Goal: Communication & Community: Ask a question

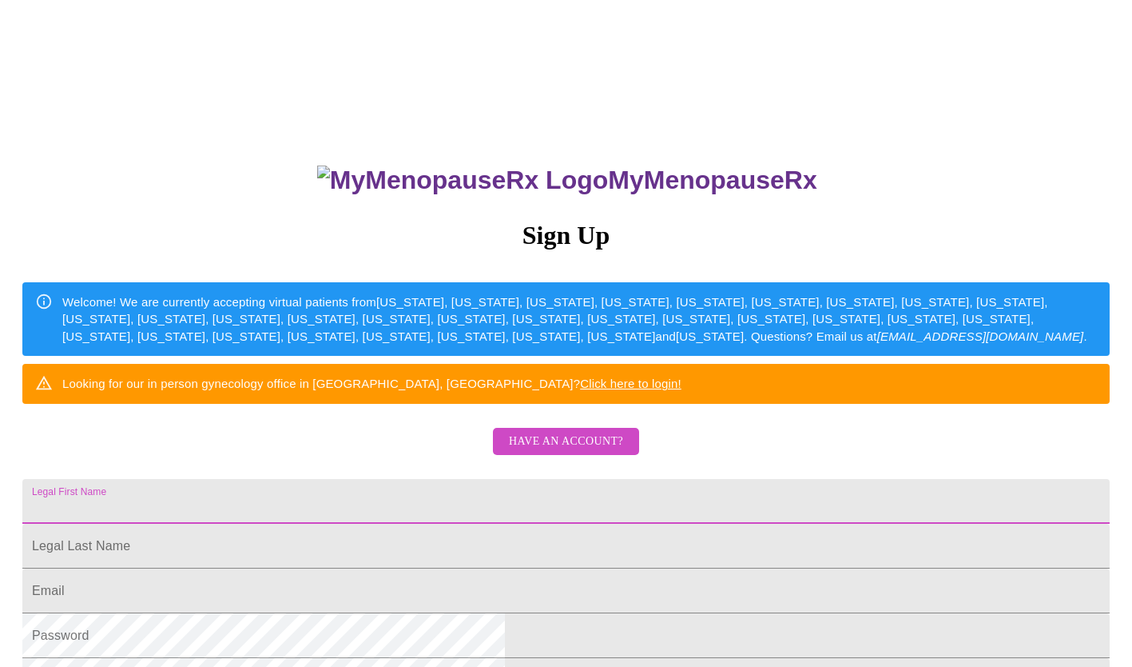
click at [392, 523] on input "Legal First Name" at bounding box center [566, 501] width 1088 height 45
type input "[PERSON_NAME]"
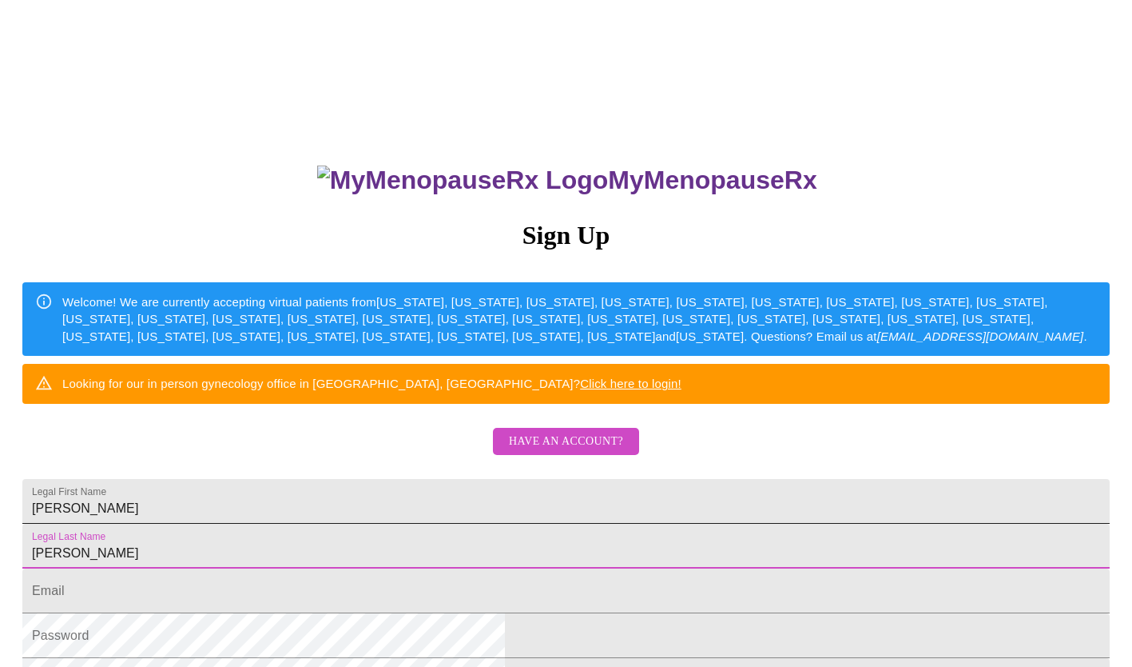
type input "[PERSON_NAME]"
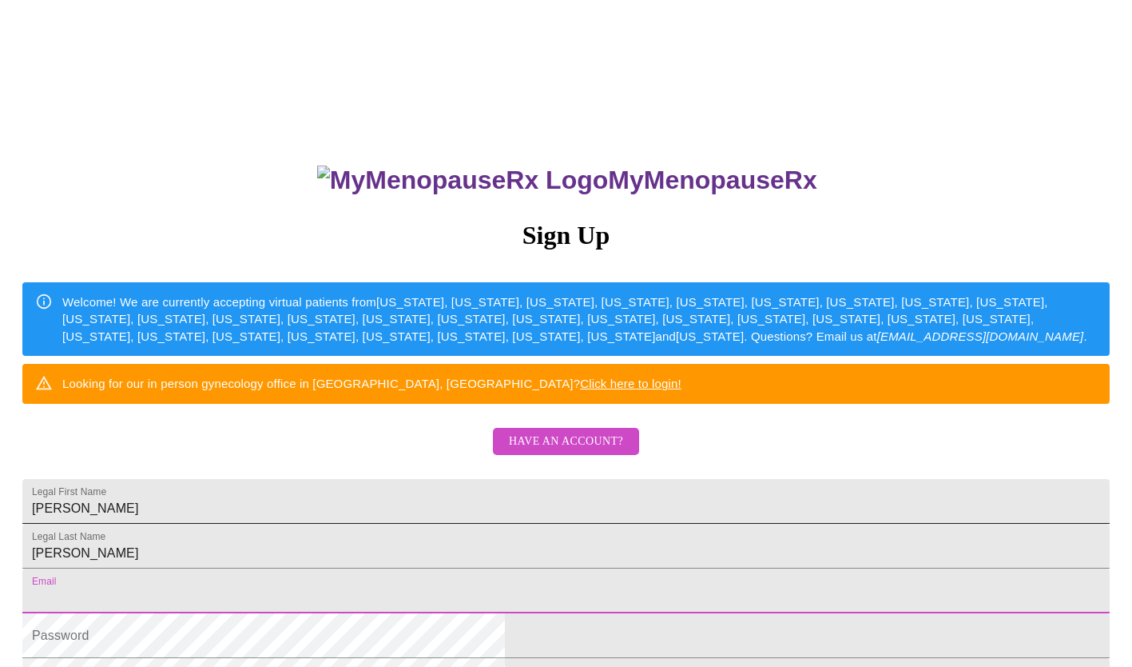
scroll to position [22, 0]
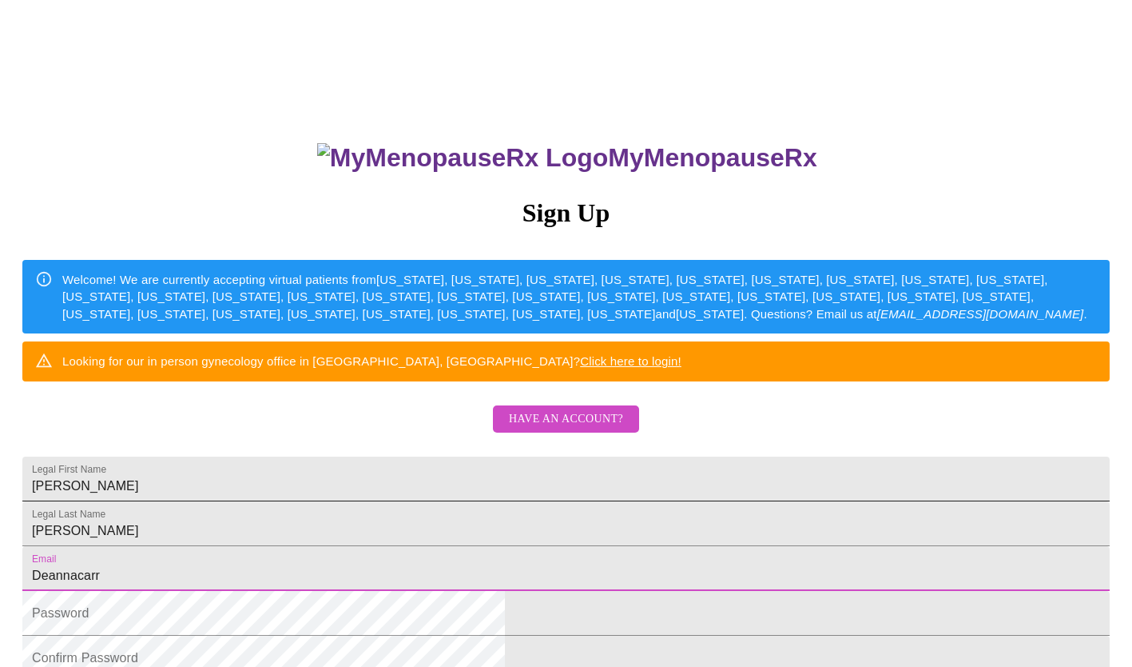
type input "[EMAIL_ADDRESS][DOMAIN_NAME]"
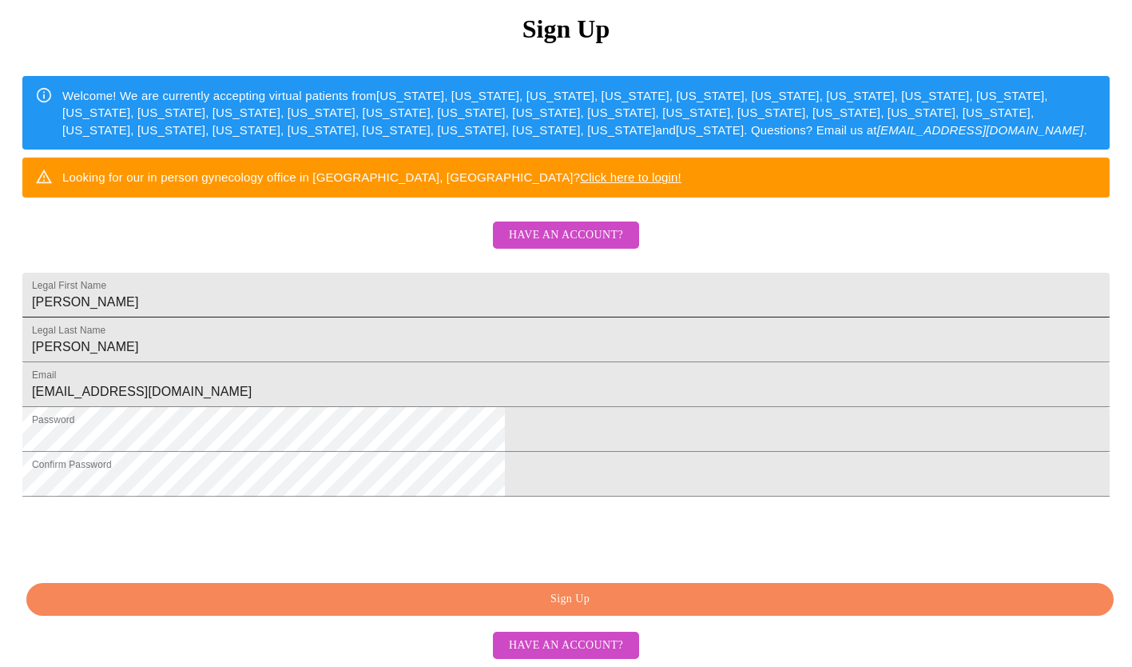
scroll to position [328, 0]
click at [592, 225] on span "Have an account?" at bounding box center [566, 235] width 114 height 20
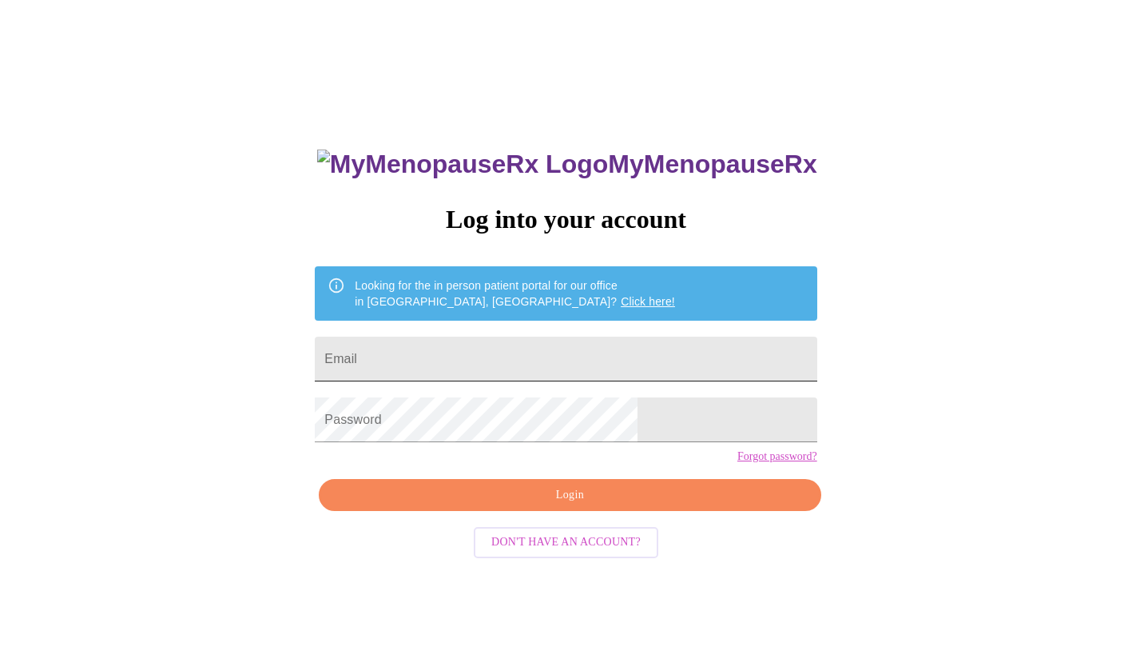
click at [493, 360] on input "Email" at bounding box center [566, 358] width 502 height 45
type input "[EMAIL_ADDRESS][DOMAIN_NAME]"
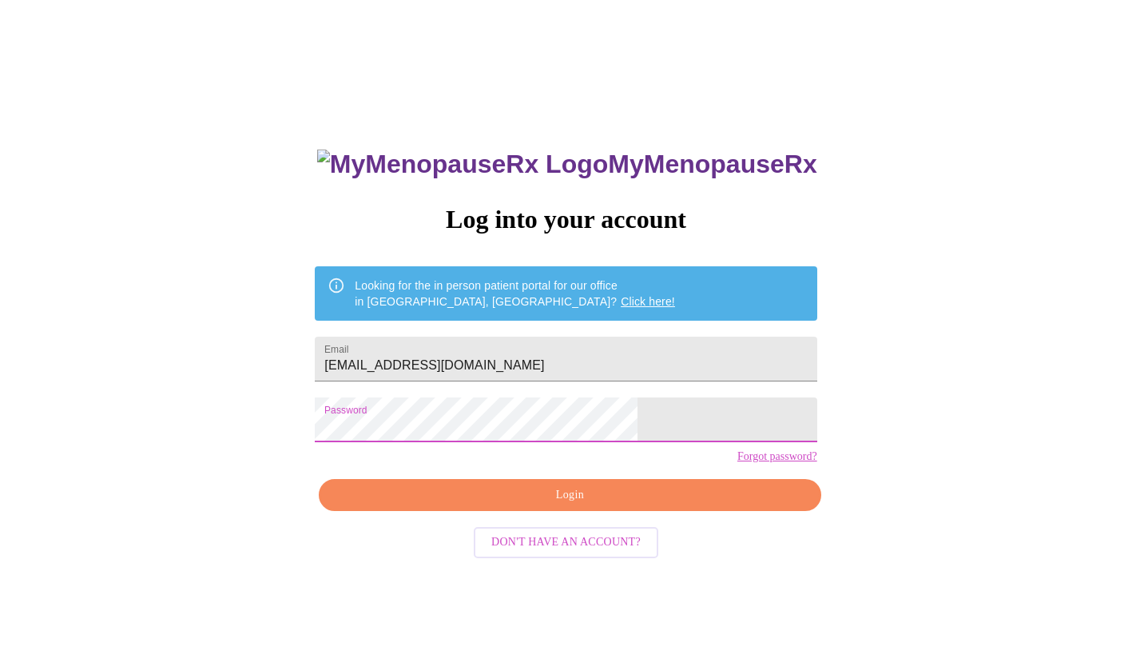
click at [636, 511] on button "Login" at bounding box center [570, 495] width 502 height 33
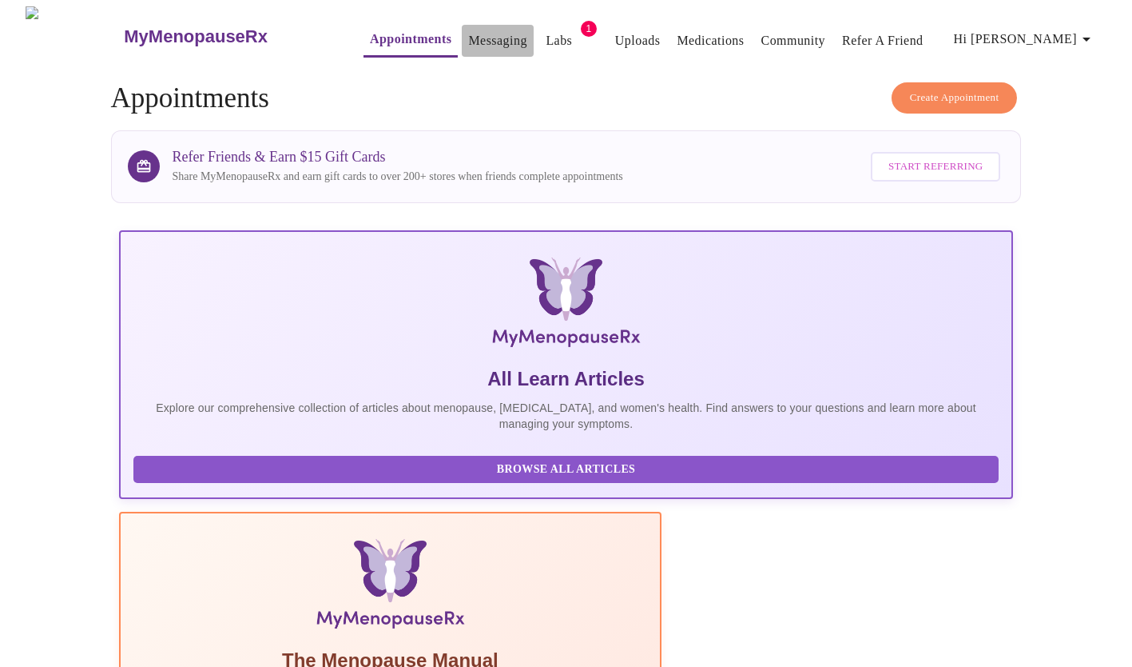
click at [469, 33] on link "Messaging" at bounding box center [497, 41] width 58 height 22
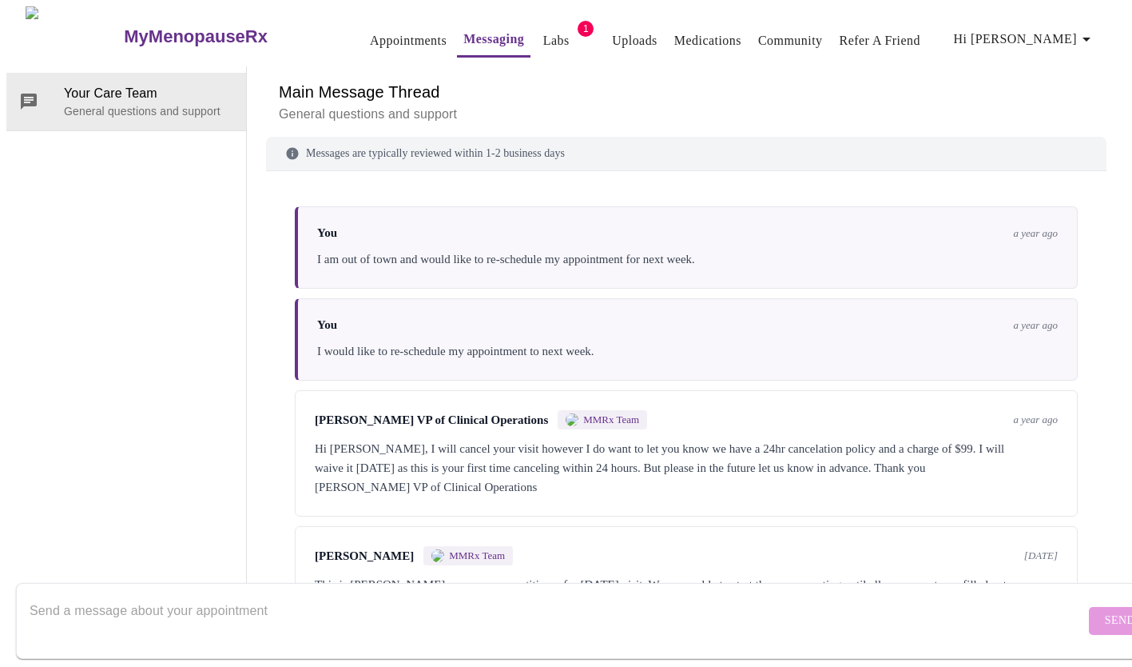
scroll to position [46, 0]
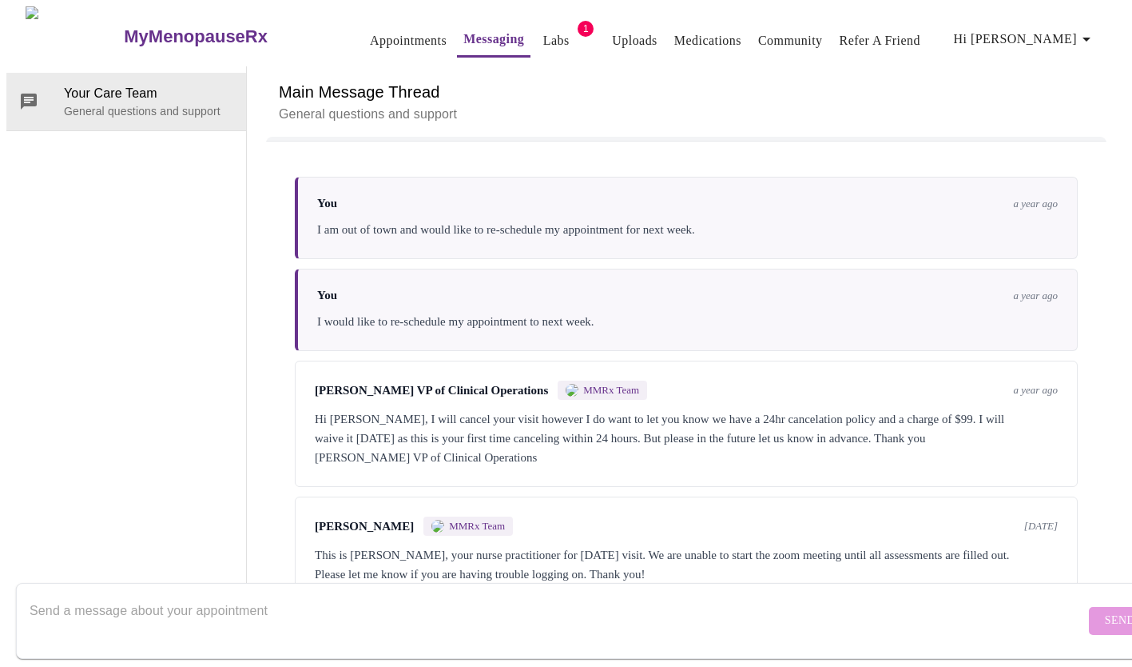
click at [114, 595] on textarea "Send a message about your appointment" at bounding box center [558, 620] width 1056 height 51
click at [476, 595] on textarea "I tried to have my prescription refilled for [MEDICAL_DATA] & [MEDICAL_DATA]" at bounding box center [558, 620] width 1056 height 51
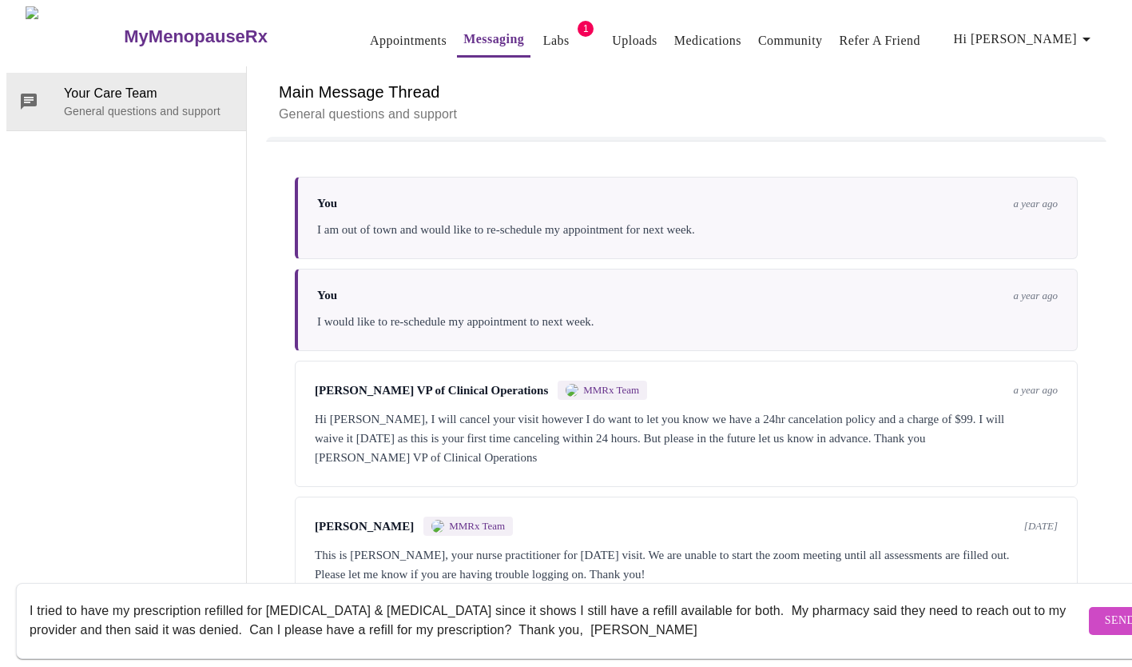
type textarea "I tried to have my prescription refilled for [MEDICAL_DATA] & [MEDICAL_DATA] si…"
click at [1105, 611] on span "Send" at bounding box center [1120, 621] width 30 height 20
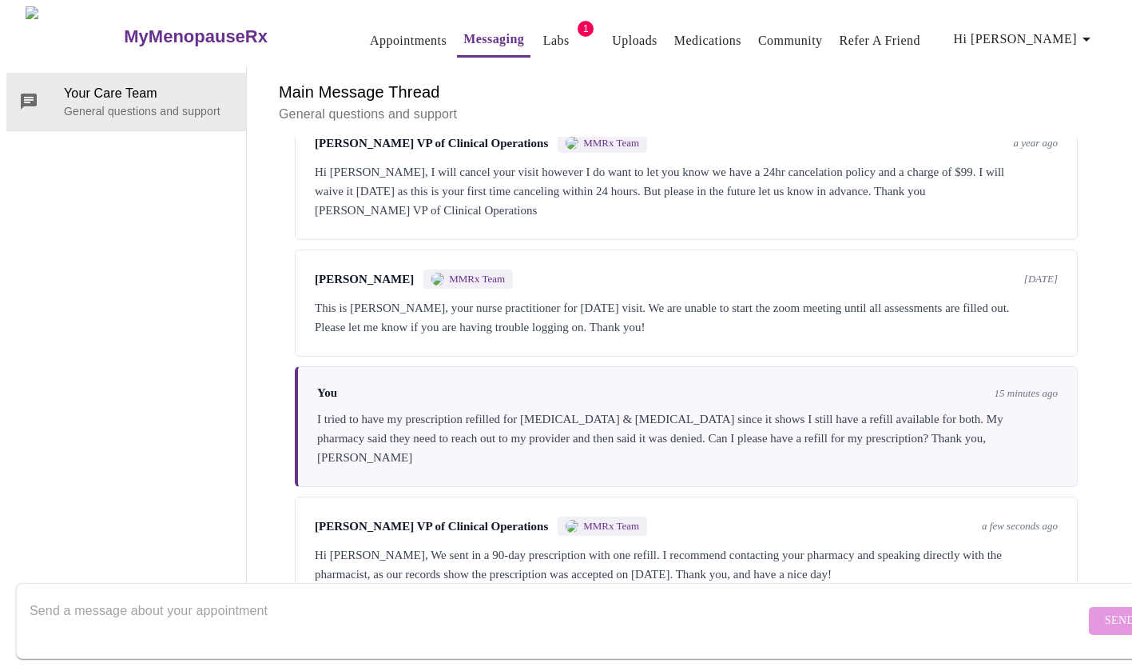
scroll to position [300, 0]
